Goal: Information Seeking & Learning: Learn about a topic

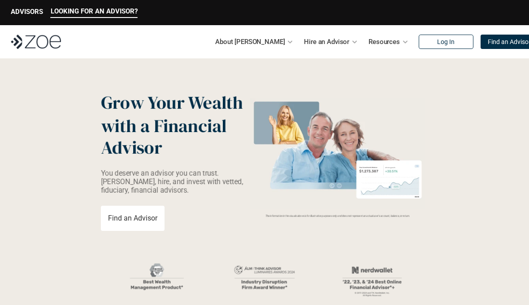
scroll to position [1, 0]
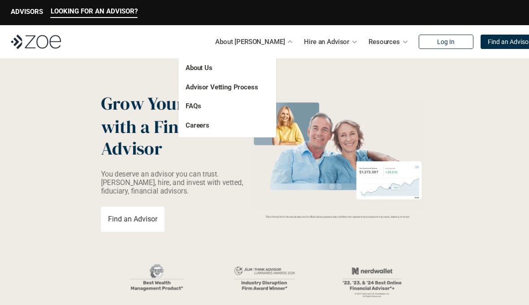
click at [195, 71] on link "About Us" at bounding box center [199, 68] width 27 height 8
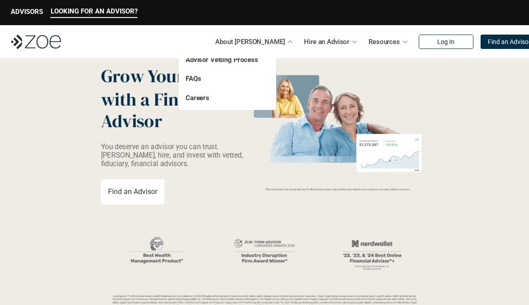
scroll to position [0, 0]
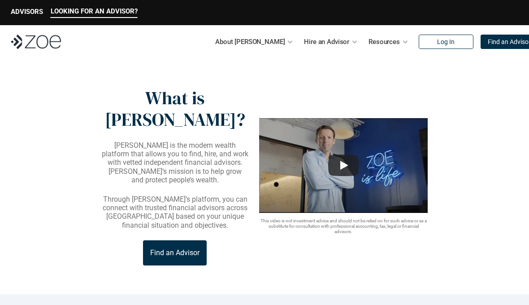
click at [198, 70] on header "What is [PERSON_NAME]? [PERSON_NAME] is the modern wealth platform that allows …" at bounding box center [264, 175] width 529 height 235
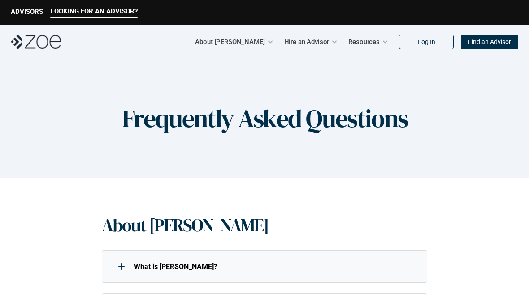
click at [122, 263] on use at bounding box center [121, 266] width 1 height 6
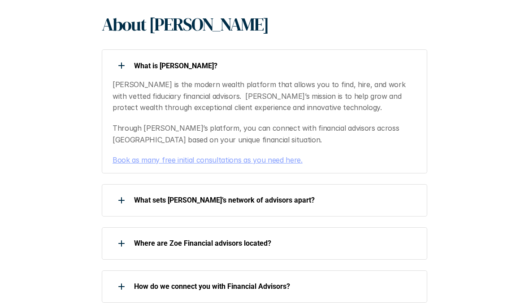
scroll to position [205, 0]
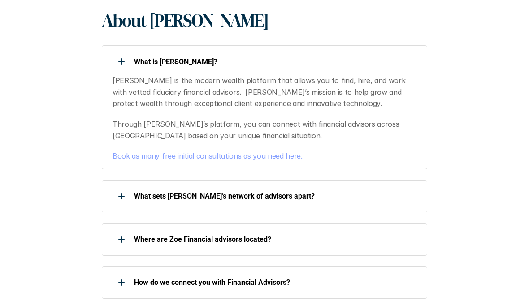
click at [113, 196] on div at bounding box center [122, 196] width 18 height 18
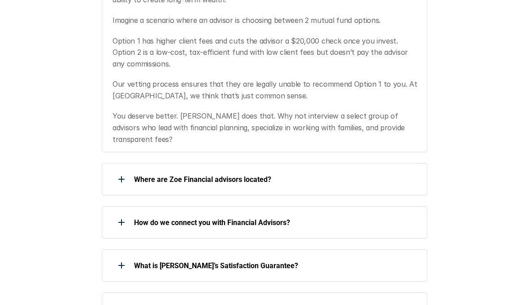
scroll to position [506, 0]
click at [117, 170] on div at bounding box center [122, 179] width 18 height 18
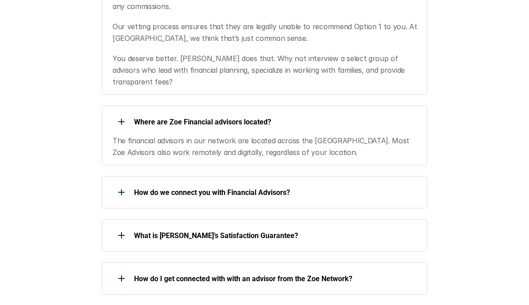
scroll to position [566, 0]
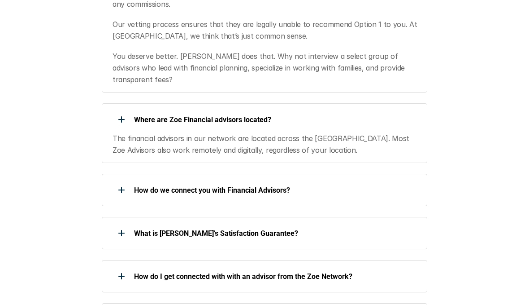
click at [125, 181] on div at bounding box center [122, 190] width 18 height 18
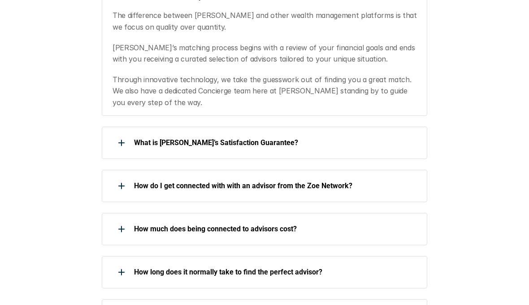
scroll to position [763, 0]
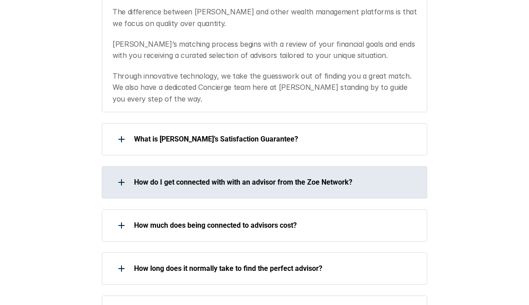
click at [125, 173] on div at bounding box center [122, 182] width 18 height 18
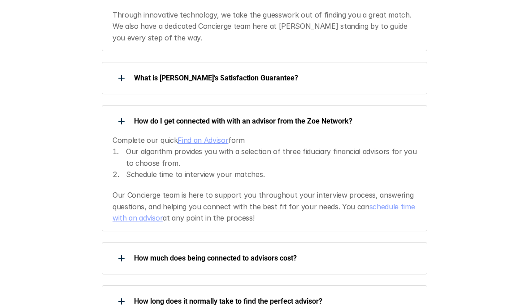
scroll to position [824, 0]
click at [132, 248] on div "How much does being connected to advisors cost?" at bounding box center [260, 257] width 317 height 18
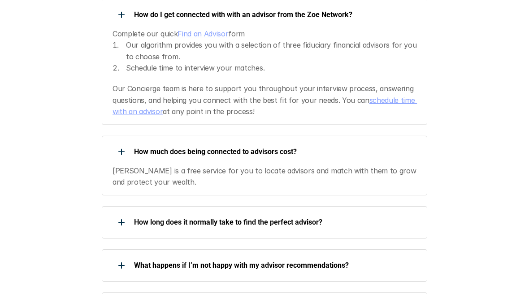
scroll to position [930, 0]
click at [122, 213] on div at bounding box center [122, 222] width 18 height 18
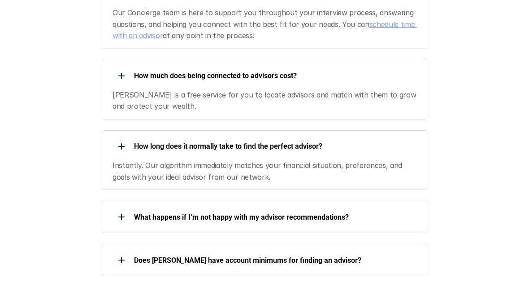
scroll to position [1006, 0]
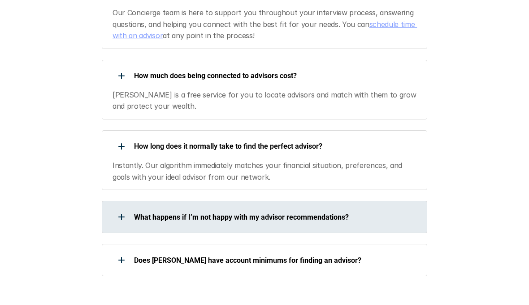
click at [119, 208] on div at bounding box center [122, 217] width 18 height 18
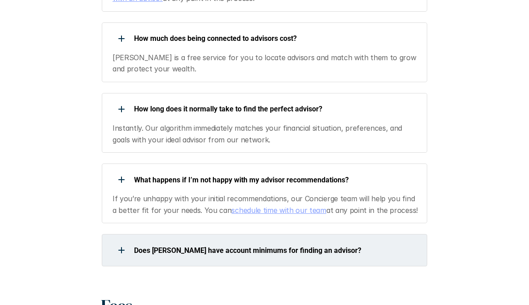
click at [125, 241] on div at bounding box center [122, 250] width 18 height 18
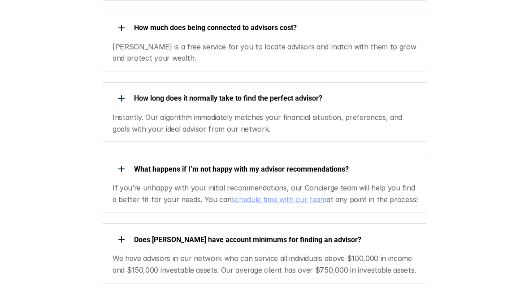
scroll to position [1054, 0]
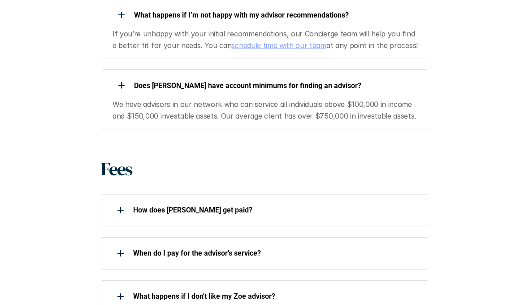
click at [117, 201] on div at bounding box center [121, 210] width 18 height 18
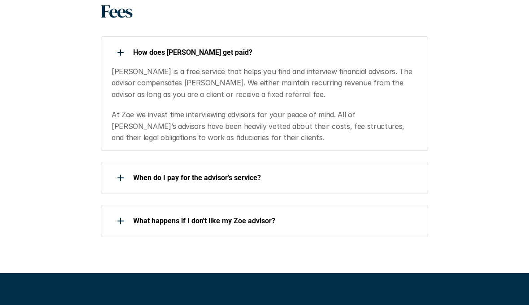
scroll to position [1365, 0]
click at [125, 169] on div at bounding box center [121, 178] width 18 height 18
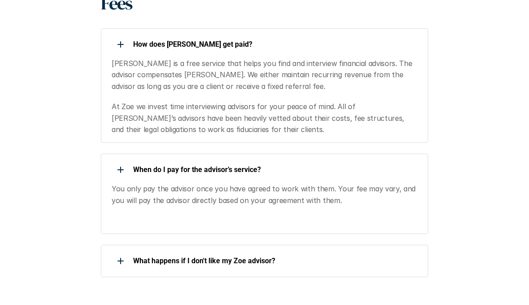
scroll to position [1374, 0]
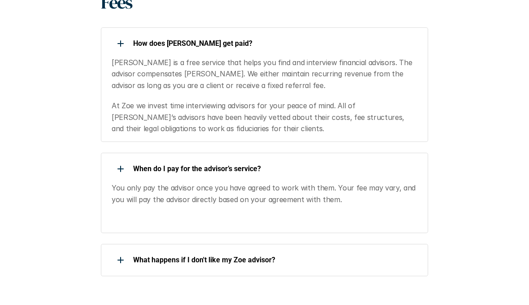
click at [117, 251] on div at bounding box center [121, 260] width 18 height 18
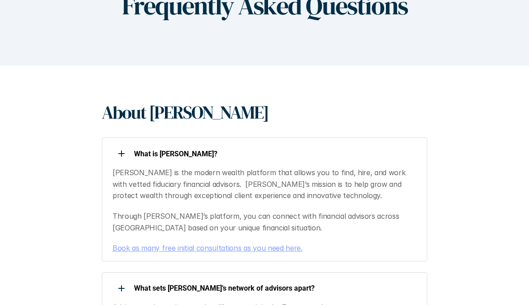
scroll to position [0, 0]
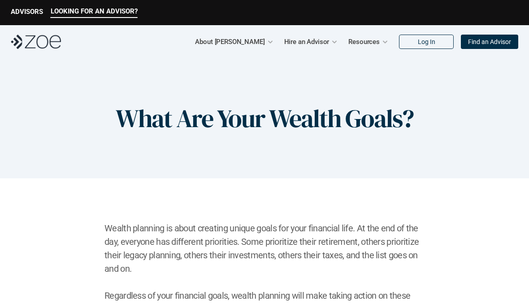
click at [317, 47] on p "Hire an Advisor" at bounding box center [306, 41] width 45 height 13
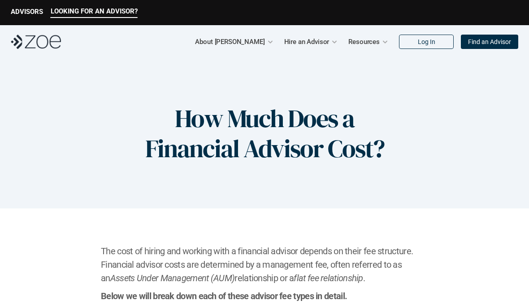
click at [261, 141] on h1 "How Much Does a Financial Advisor Cost?" at bounding box center [264, 133] width 269 height 60
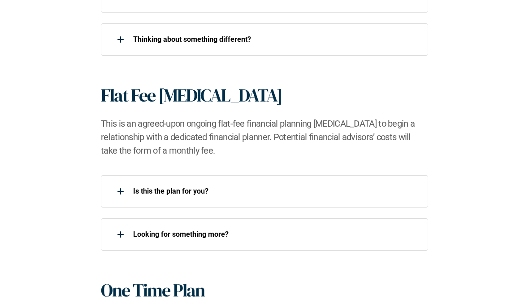
scroll to position [839, 0]
click at [124, 197] on div at bounding box center [121, 191] width 18 height 18
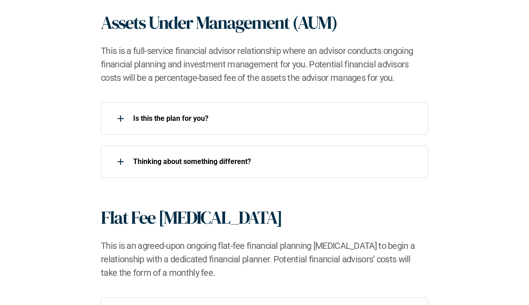
scroll to position [717, 0]
click at [122, 113] on div at bounding box center [121, 118] width 18 height 18
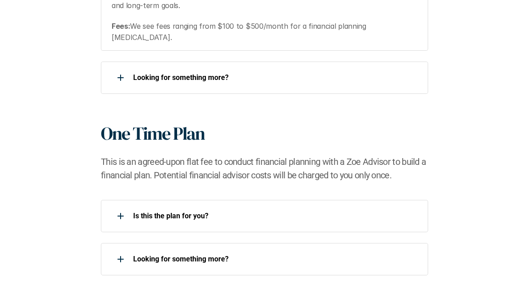
scroll to position [1194, 0]
click at [127, 207] on div at bounding box center [121, 216] width 18 height 18
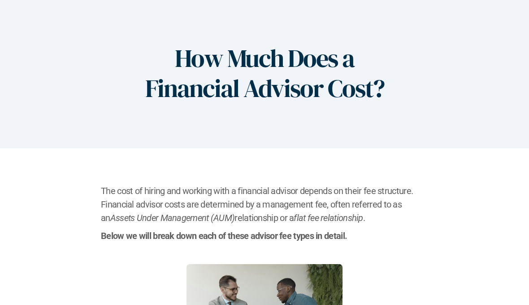
scroll to position [0, 0]
